Goal: Task Accomplishment & Management: Complete application form

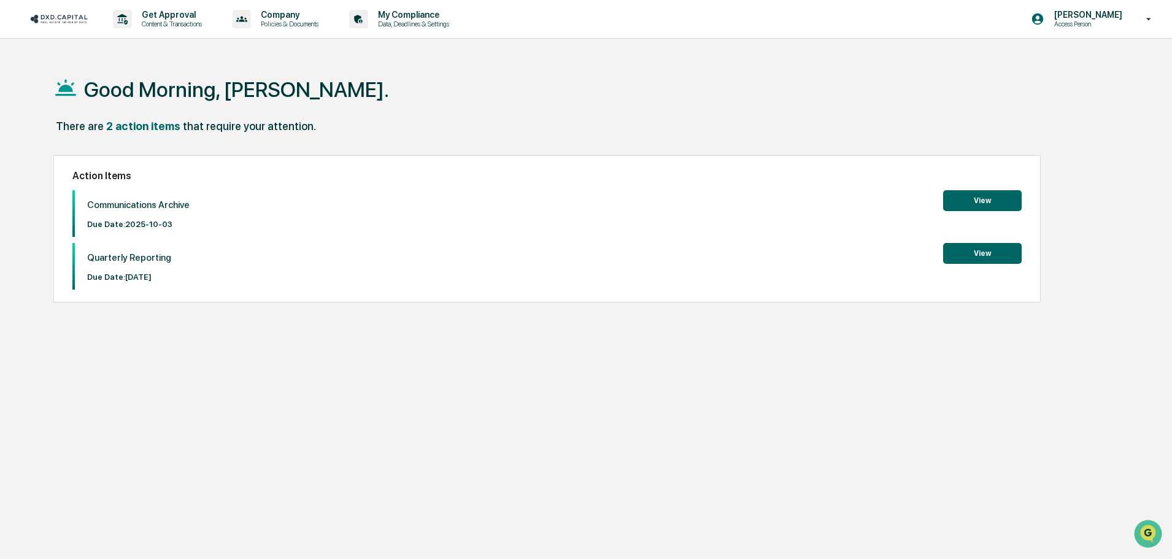
click at [977, 187] on div "Action Items Communications Archive Due Date: [DATE] View Quarterly Reporting D…" at bounding box center [546, 228] width 987 height 147
click at [978, 198] on button "View" at bounding box center [982, 200] width 79 height 21
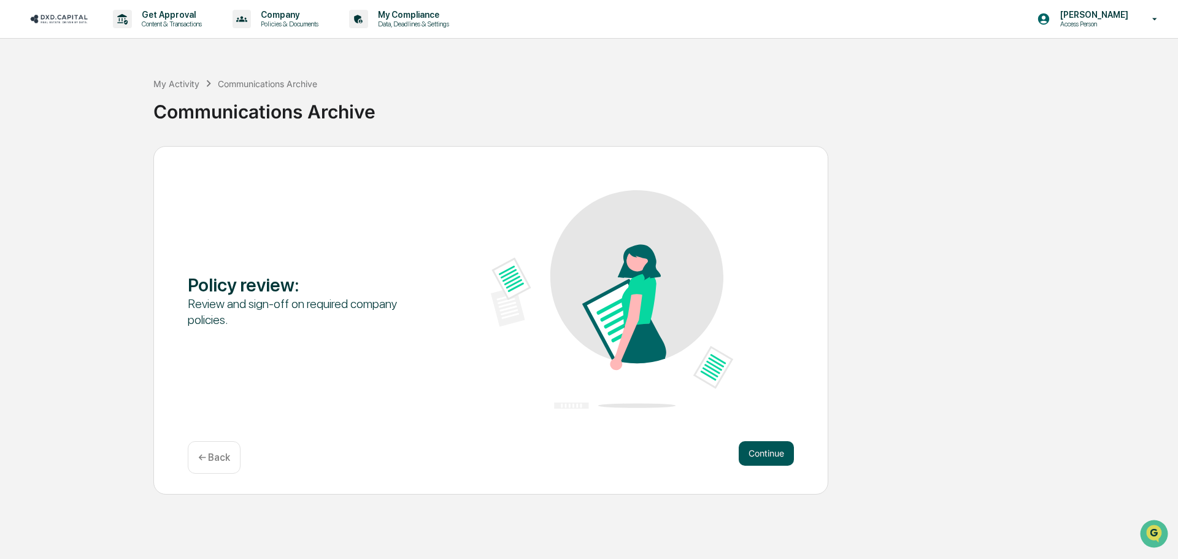
click at [762, 457] on button "Continue" at bounding box center [766, 453] width 55 height 25
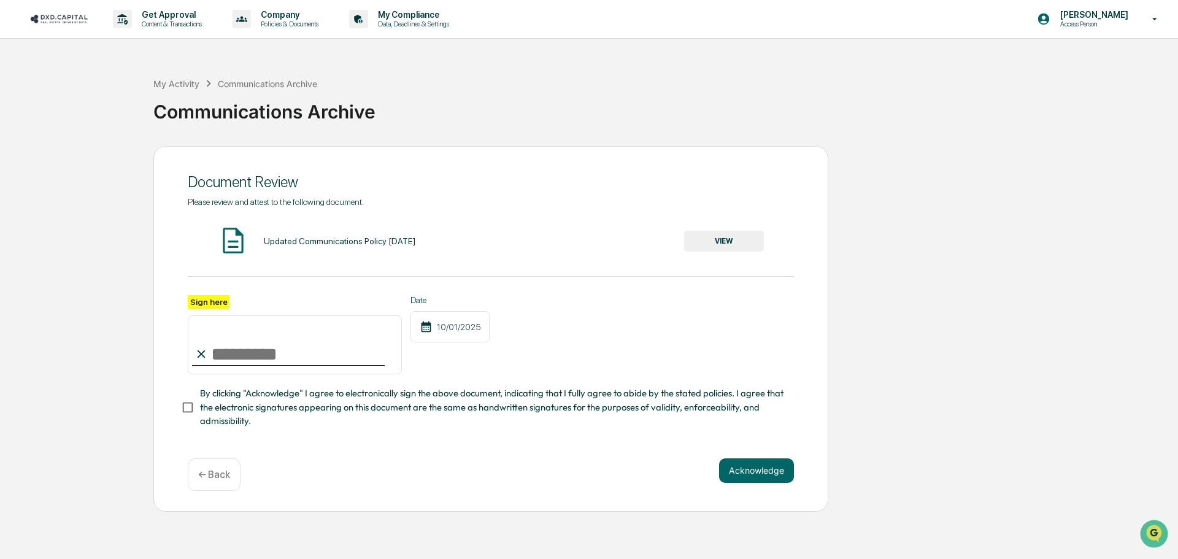
click at [716, 236] on button "VIEW" at bounding box center [724, 241] width 80 height 21
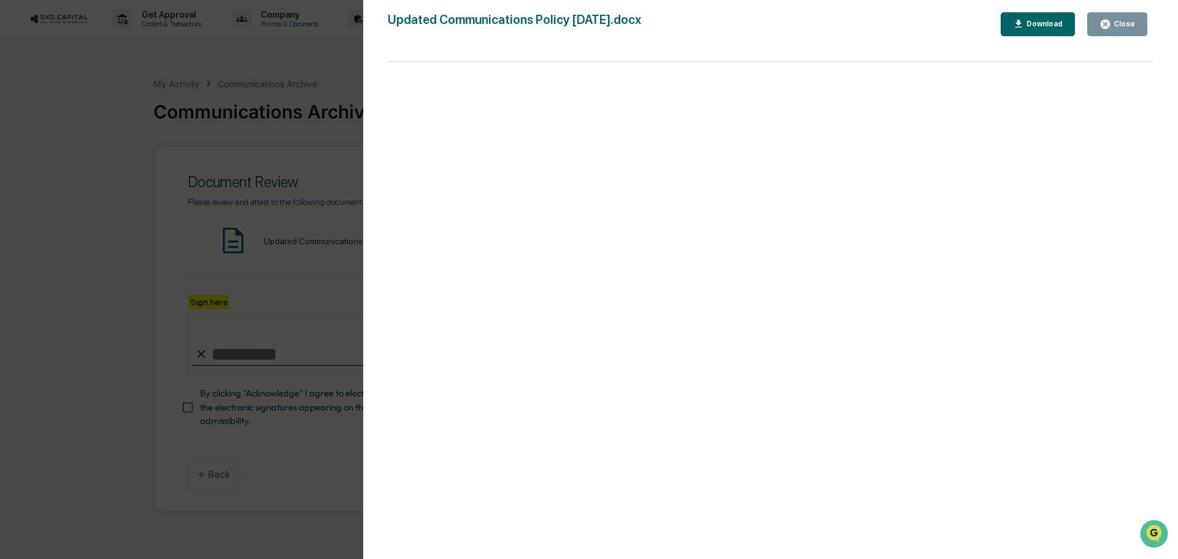
click at [1130, 25] on div "Close" at bounding box center [1123, 24] width 24 height 9
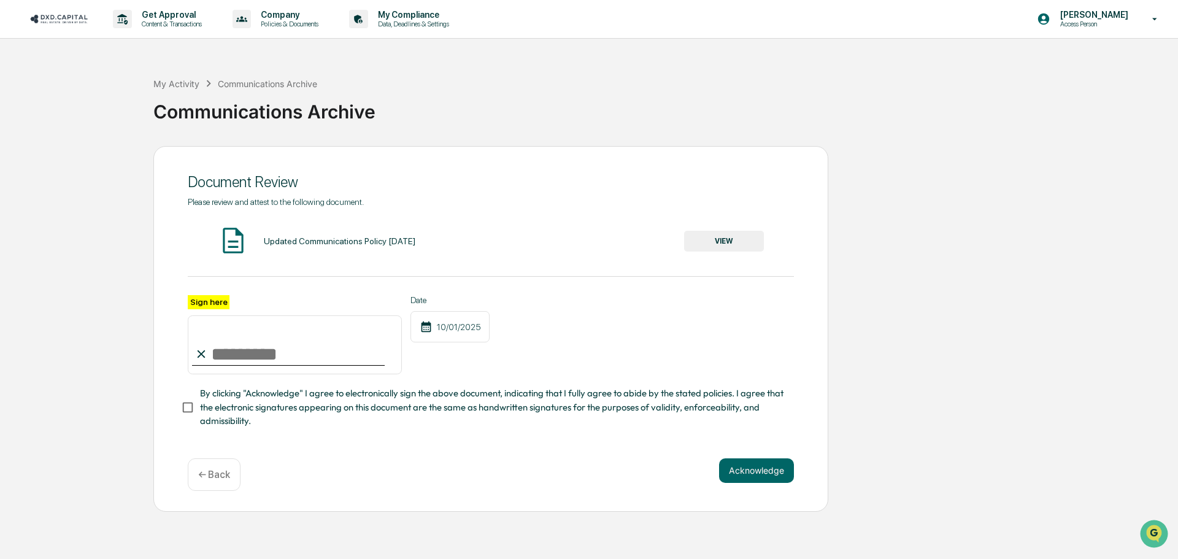
click at [264, 342] on input "Sign here" at bounding box center [295, 344] width 214 height 59
type input "**********"
click at [750, 472] on button "Acknowledge" at bounding box center [756, 470] width 75 height 25
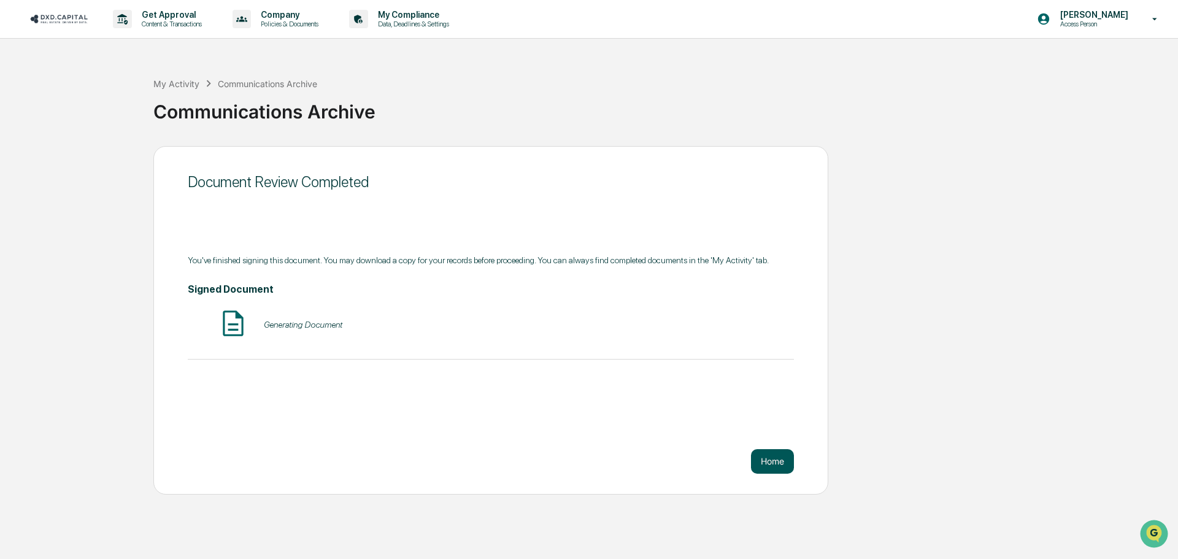
click at [770, 460] on button "Home" at bounding box center [772, 461] width 43 height 25
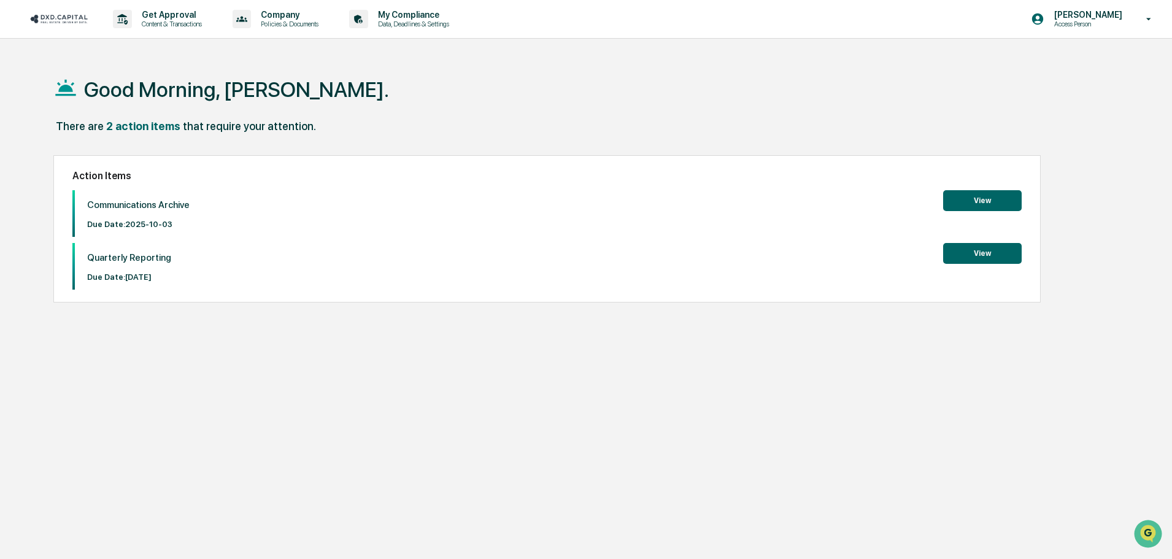
click at [981, 257] on button "View" at bounding box center [982, 253] width 79 height 21
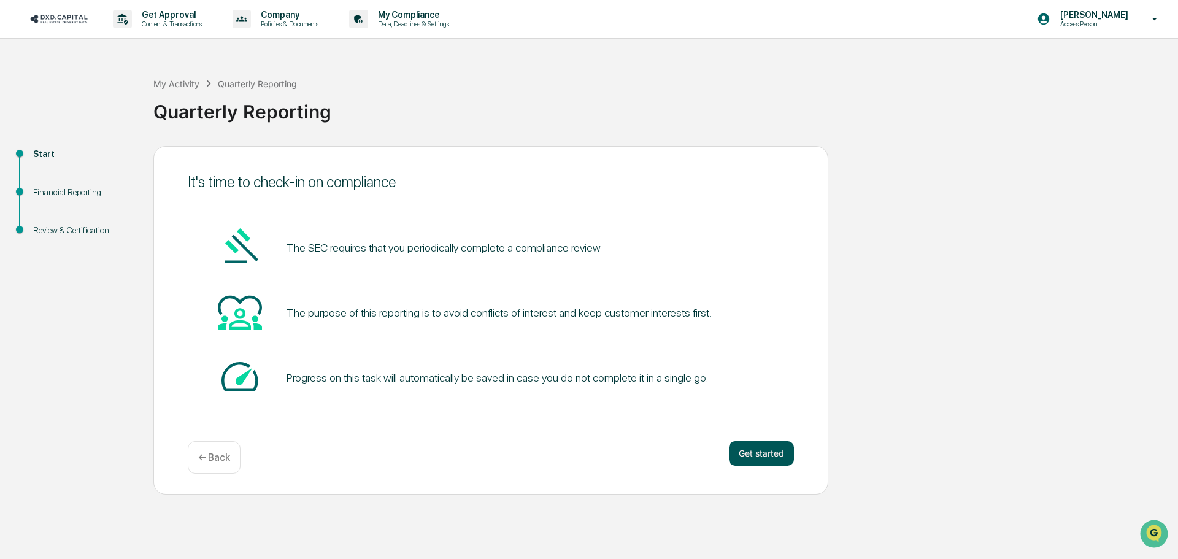
click at [767, 450] on button "Get started" at bounding box center [761, 453] width 65 height 25
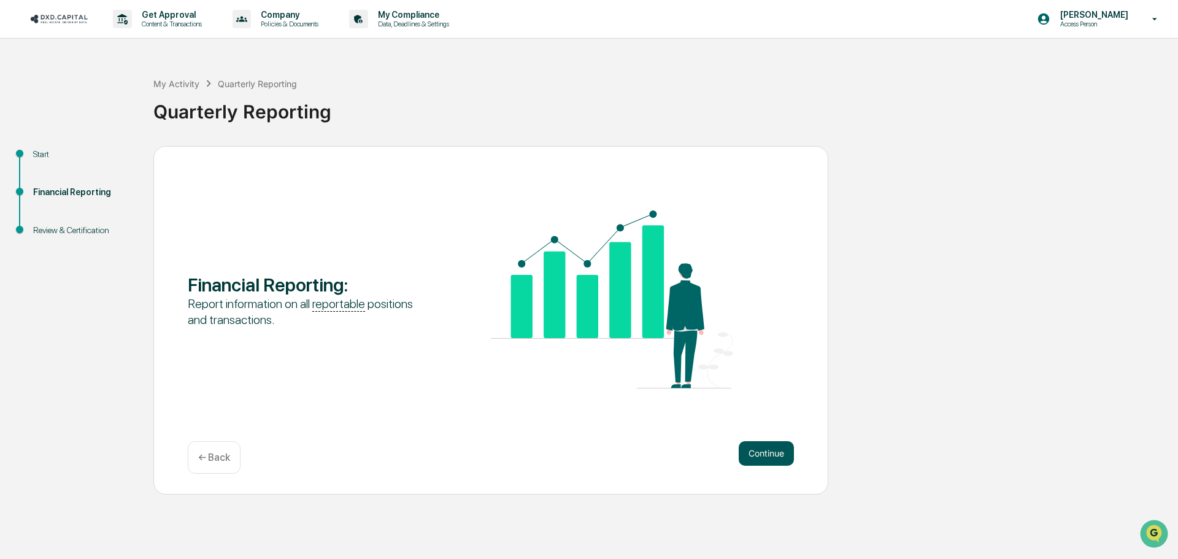
click at [766, 458] on button "Continue" at bounding box center [766, 453] width 55 height 25
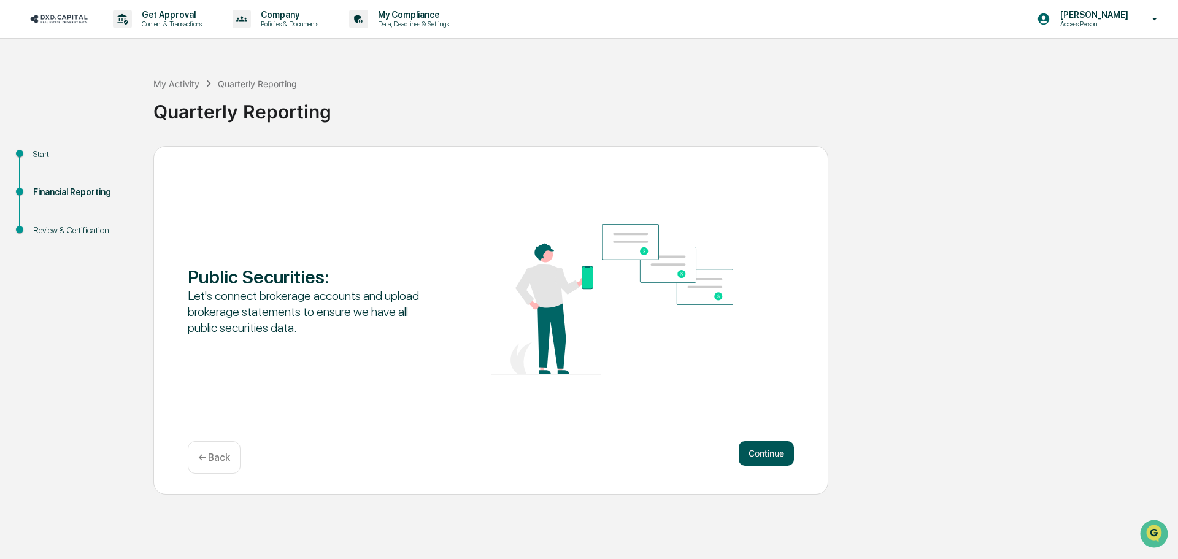
click at [755, 455] on button "Continue" at bounding box center [766, 453] width 55 height 25
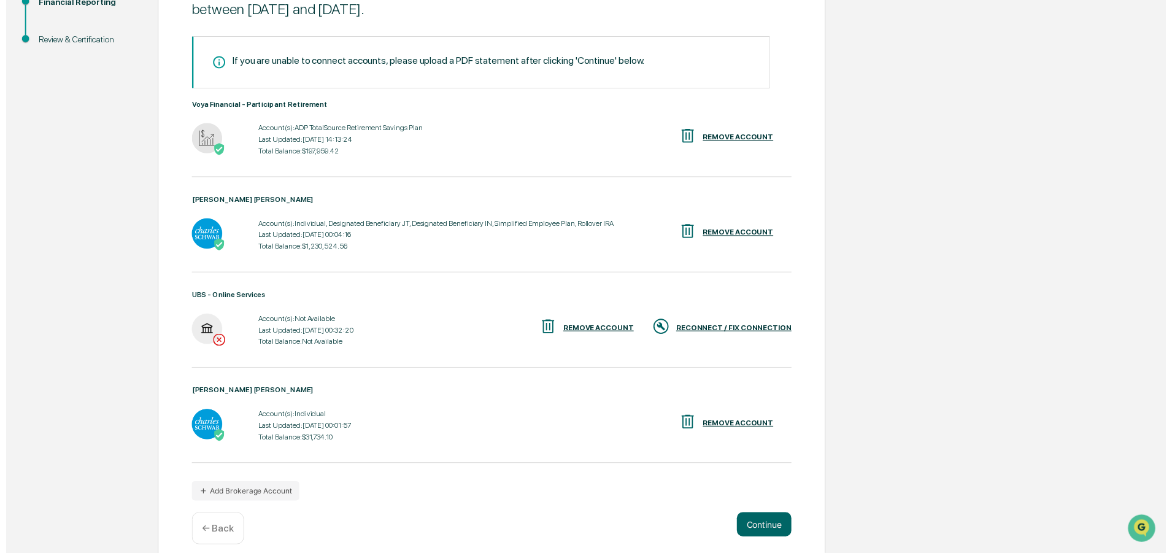
scroll to position [203, 0]
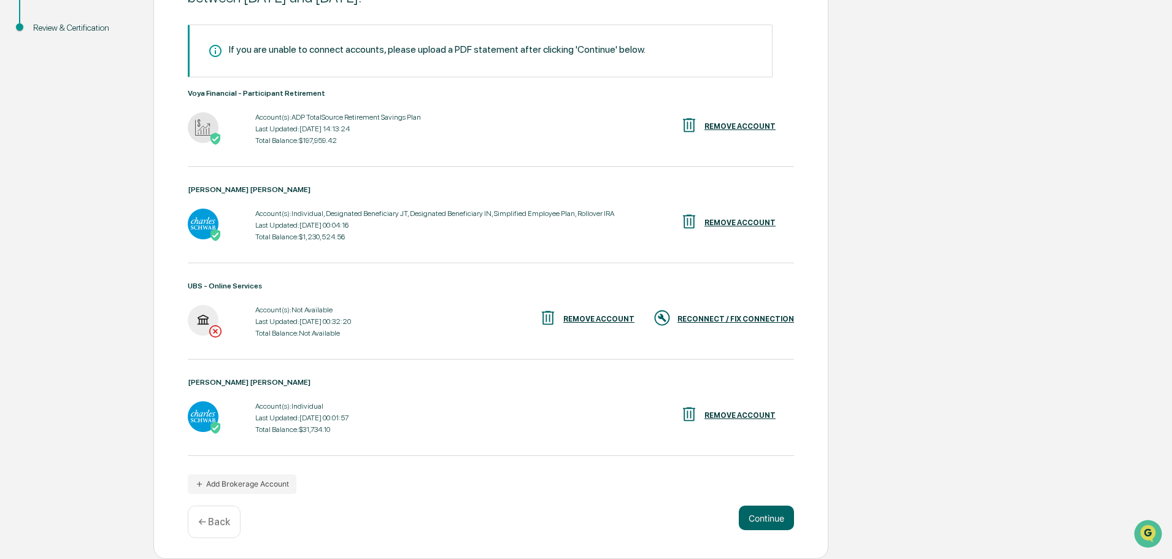
click at [734, 316] on div "RECONNECT / FIX CONNECTION" at bounding box center [736, 319] width 117 height 9
click at [768, 519] on button "Continue" at bounding box center [766, 518] width 55 height 25
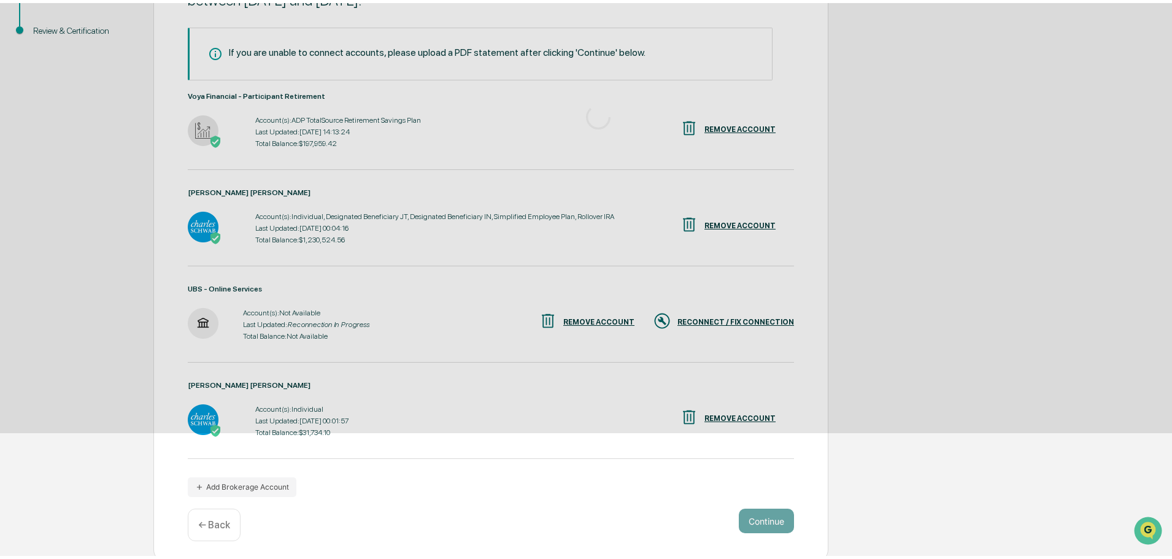
scroll to position [0, 0]
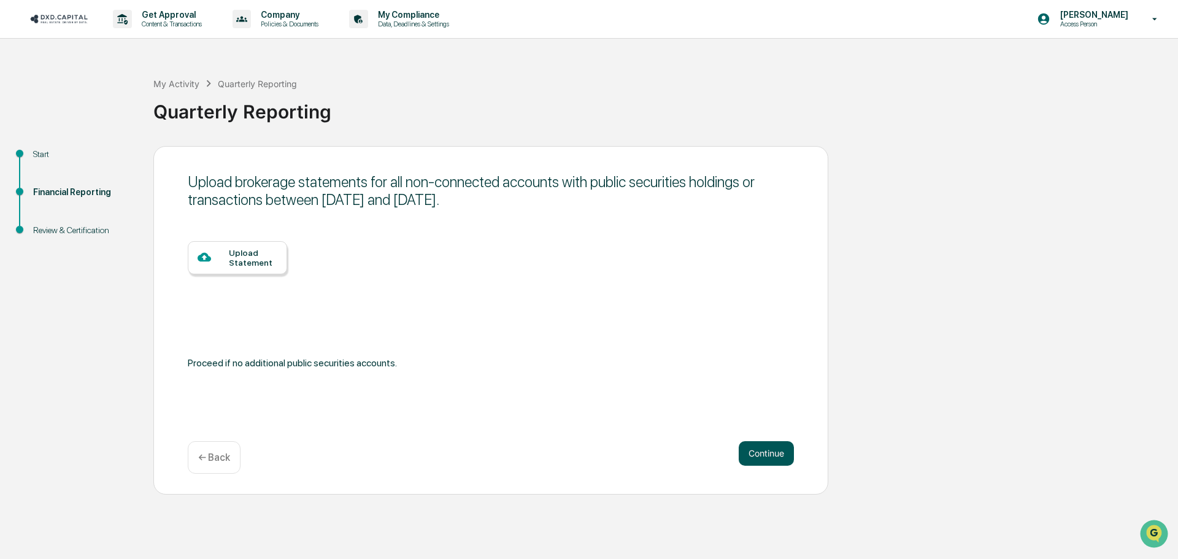
click at [775, 454] on button "Continue" at bounding box center [766, 453] width 55 height 25
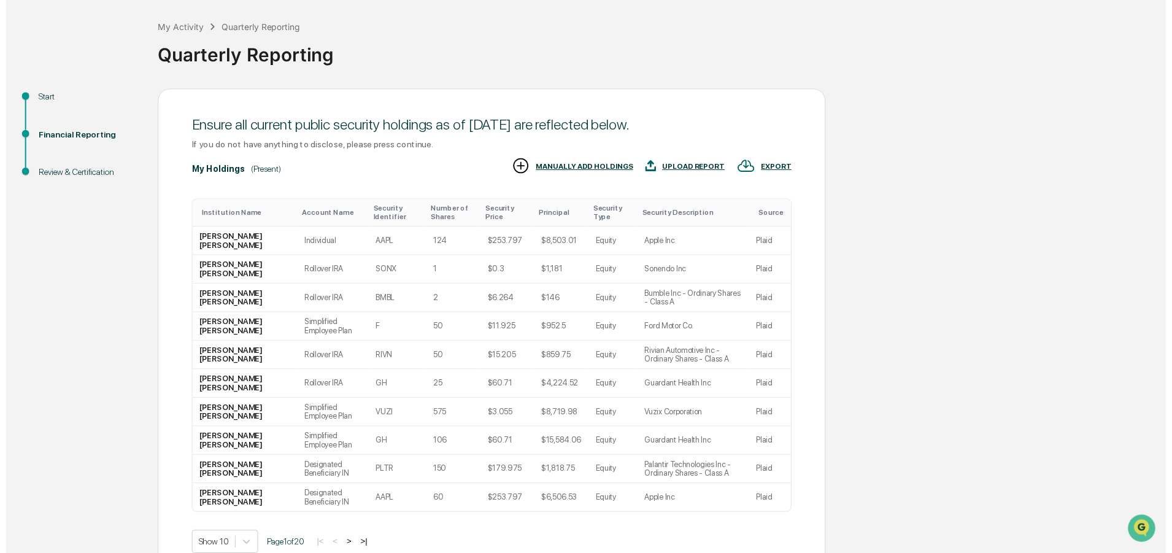
scroll to position [122, 0]
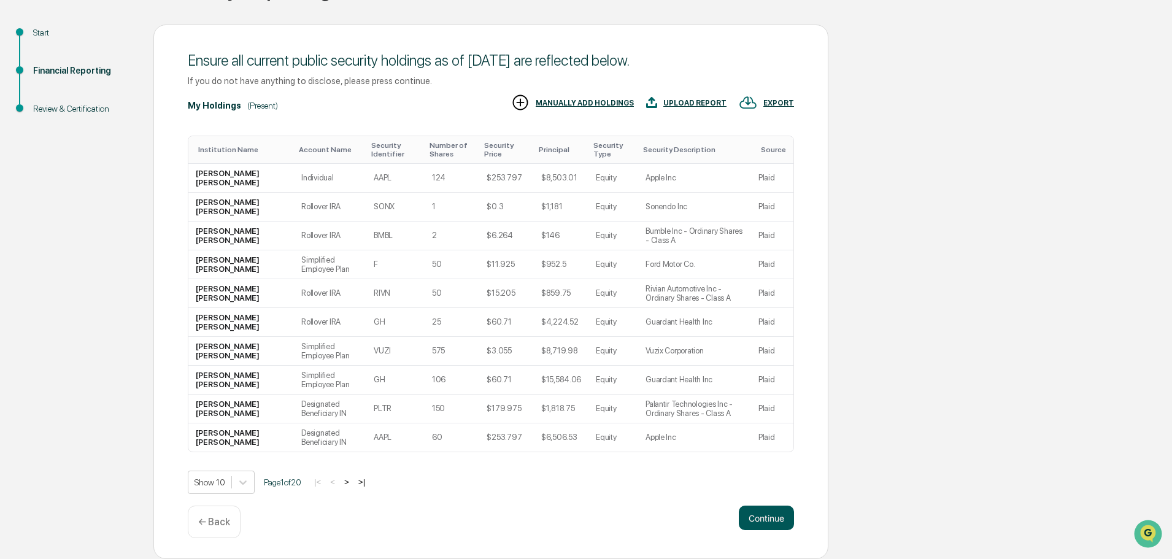
click at [766, 515] on button "Continue" at bounding box center [766, 518] width 55 height 25
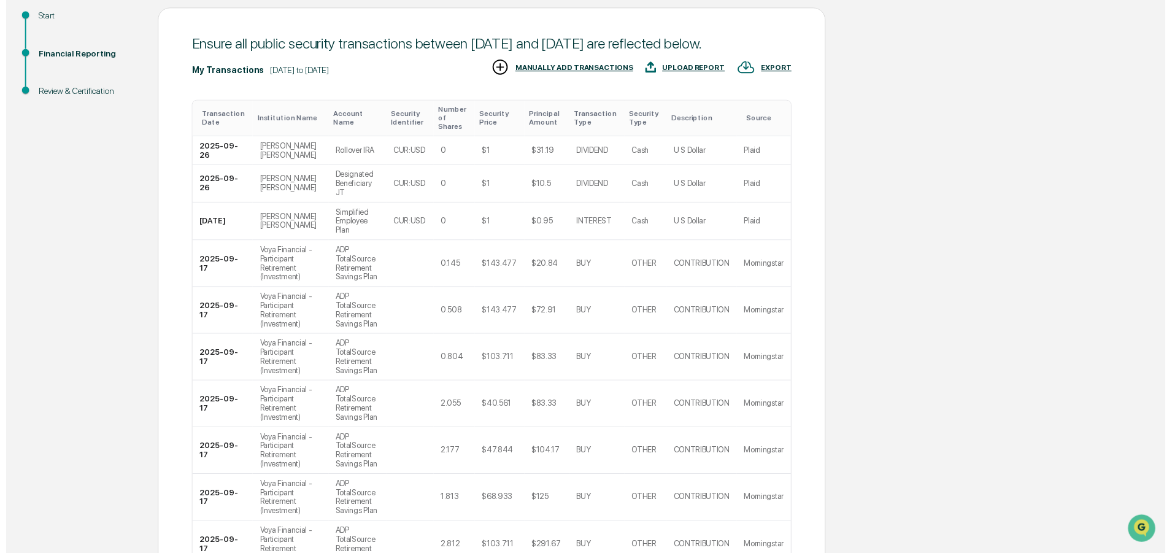
scroll to position [250, 0]
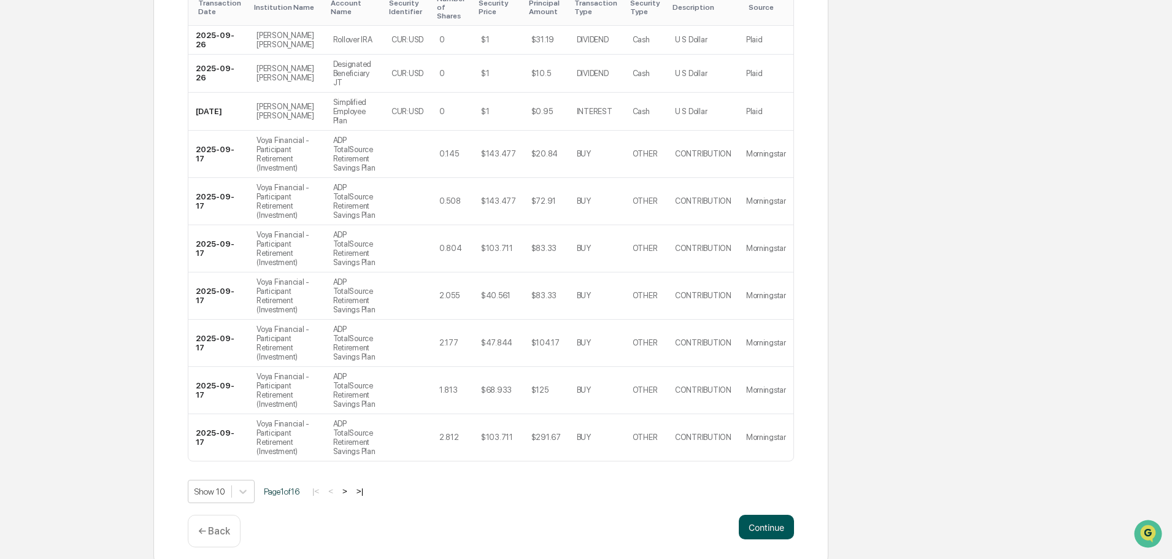
click at [757, 522] on button "Continue" at bounding box center [766, 527] width 55 height 25
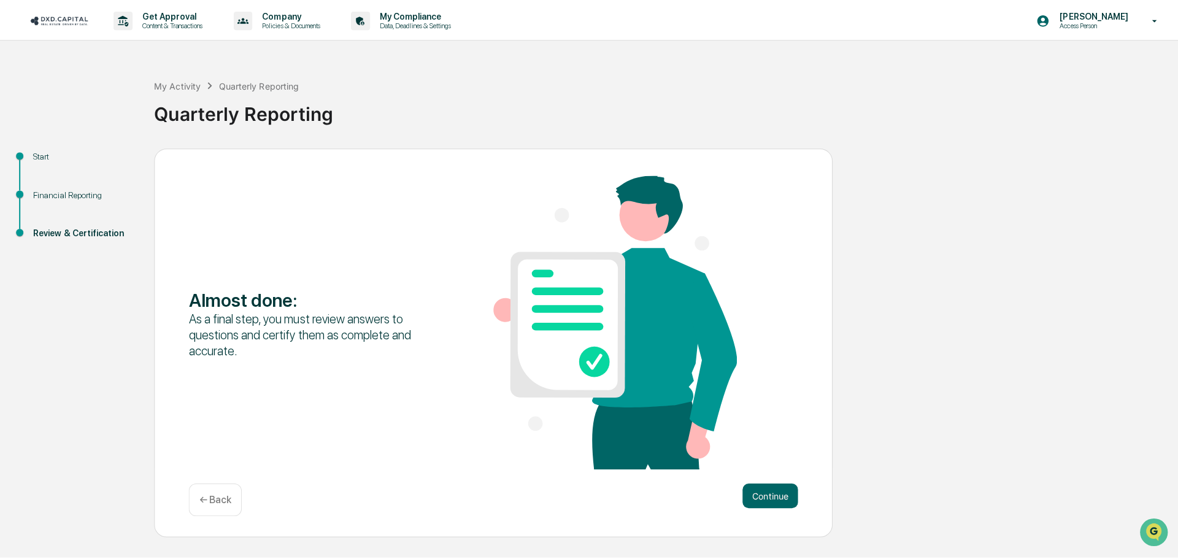
scroll to position [0, 0]
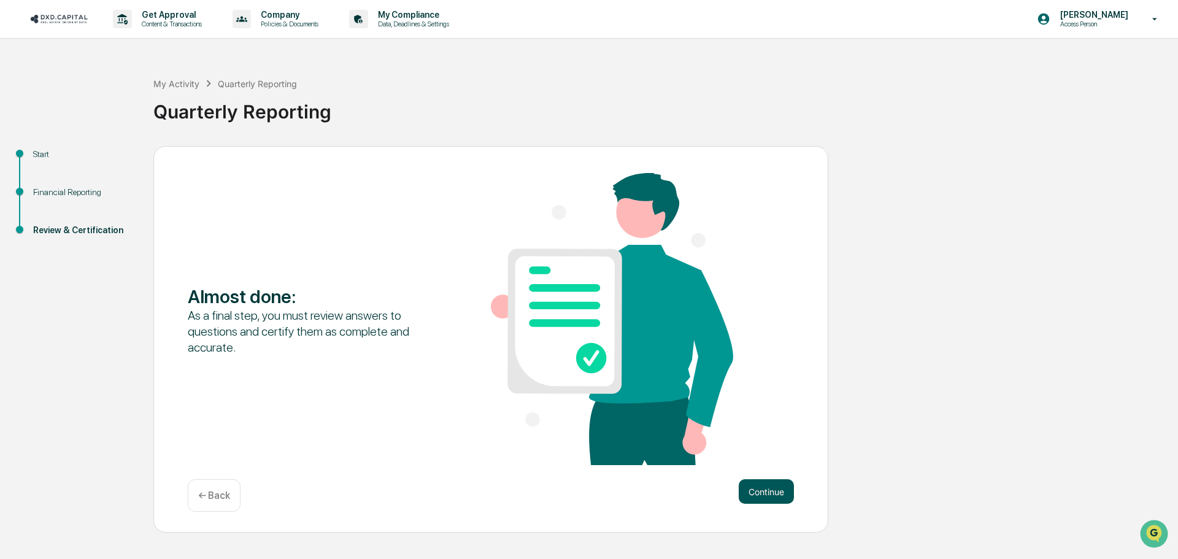
click at [762, 484] on button "Continue" at bounding box center [766, 491] width 55 height 25
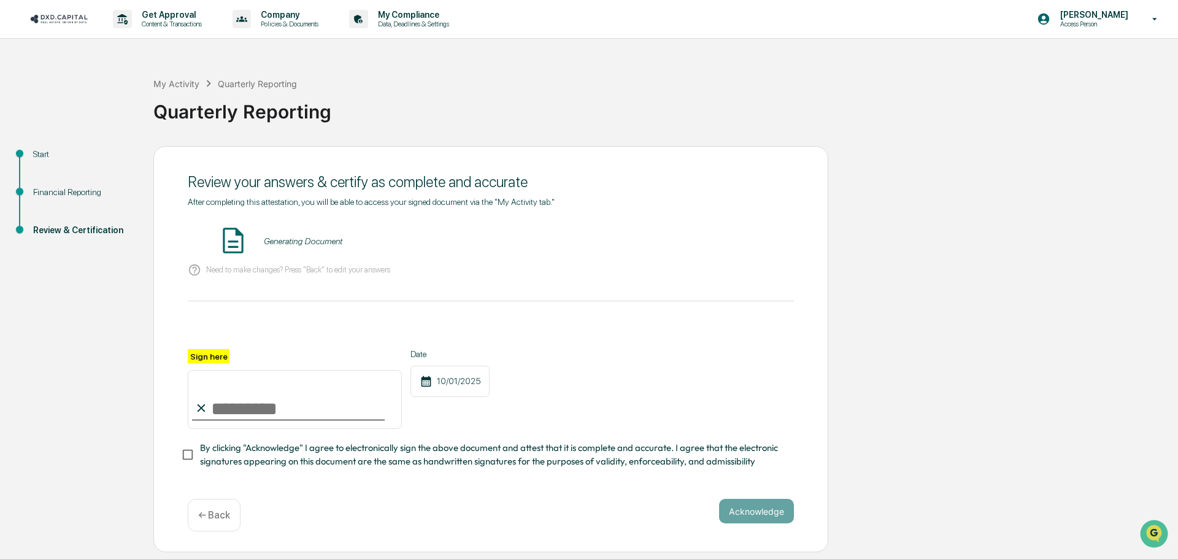
click at [263, 413] on input "Sign here" at bounding box center [295, 399] width 214 height 59
type input "**********"
click at [726, 236] on button "VIEW" at bounding box center [724, 241] width 80 height 21
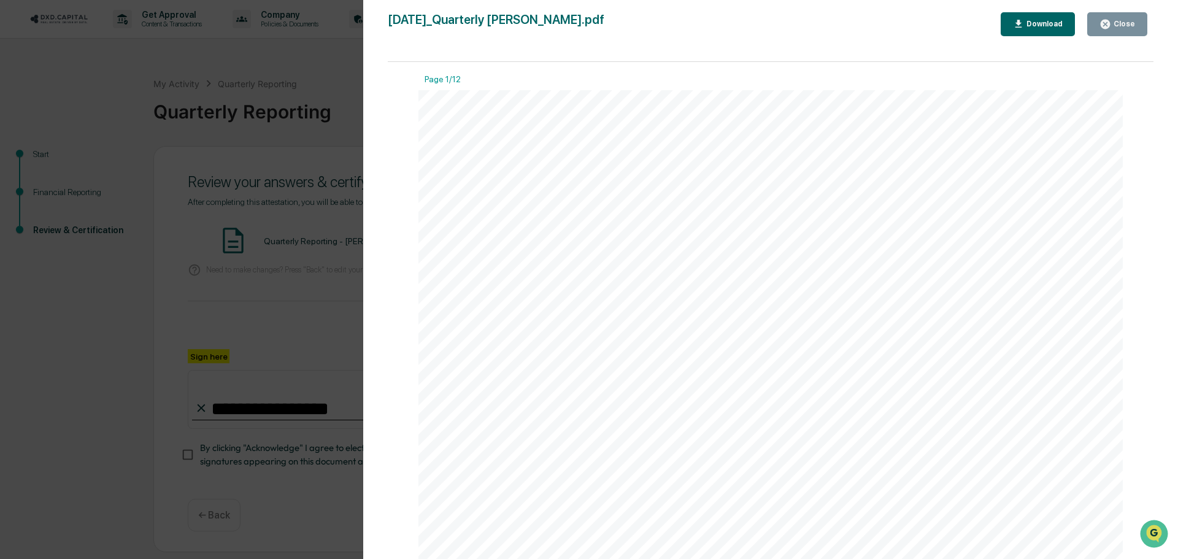
click at [1116, 24] on div "Close" at bounding box center [1123, 24] width 24 height 9
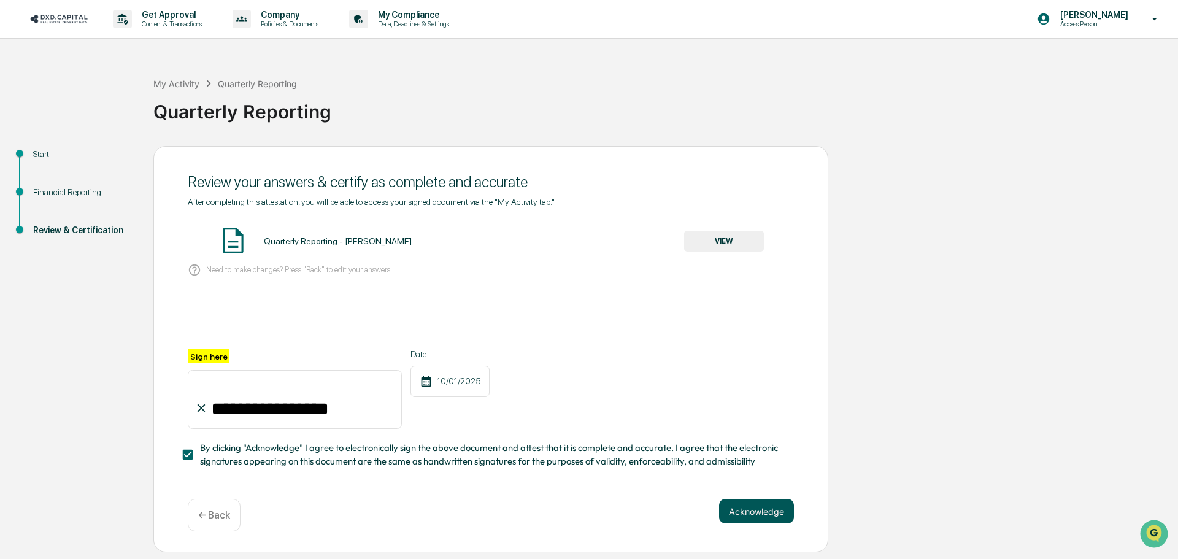
click at [770, 513] on button "Acknowledge" at bounding box center [756, 511] width 75 height 25
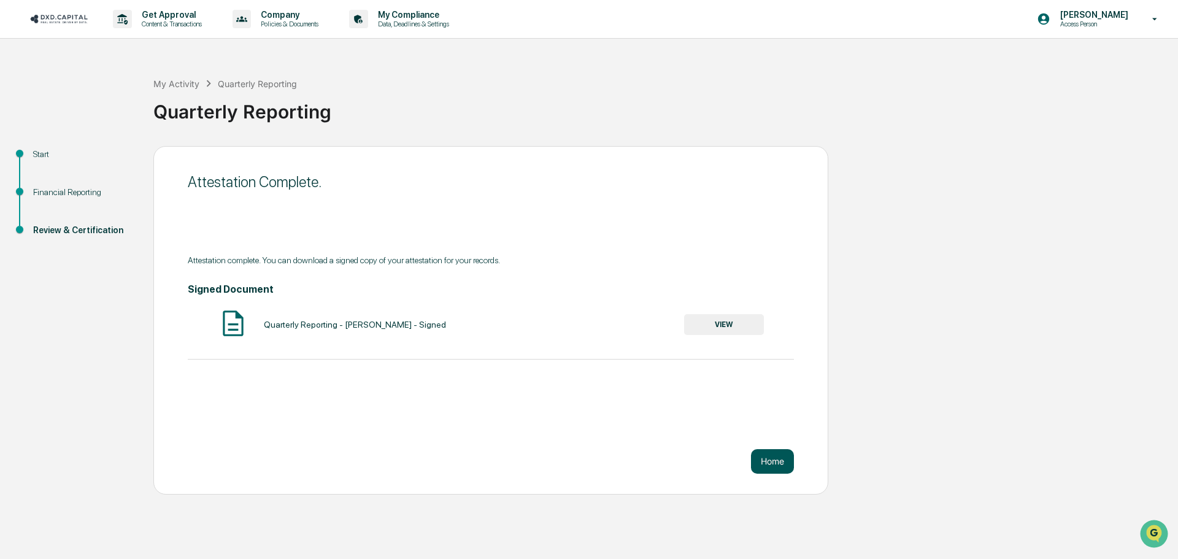
click at [773, 466] on button "Home" at bounding box center [772, 461] width 43 height 25
